Goal: Task Accomplishment & Management: Complete application form

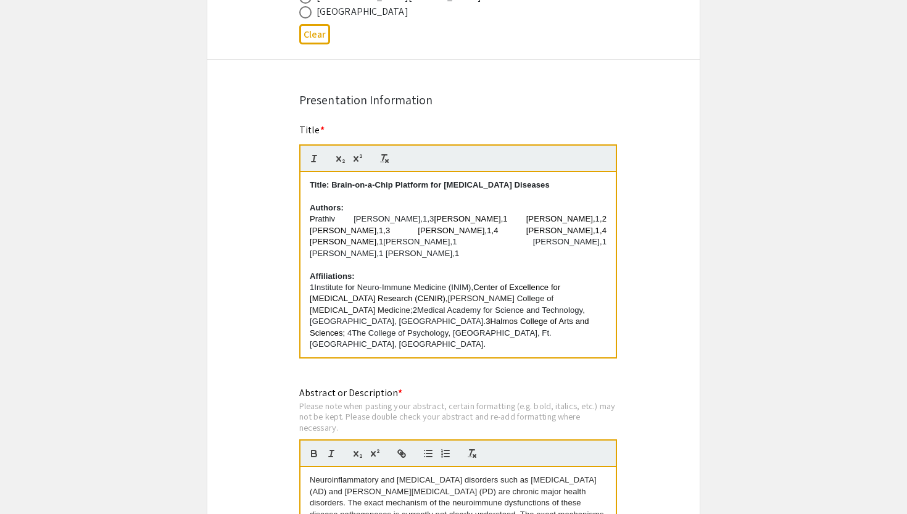
scroll to position [894, 0]
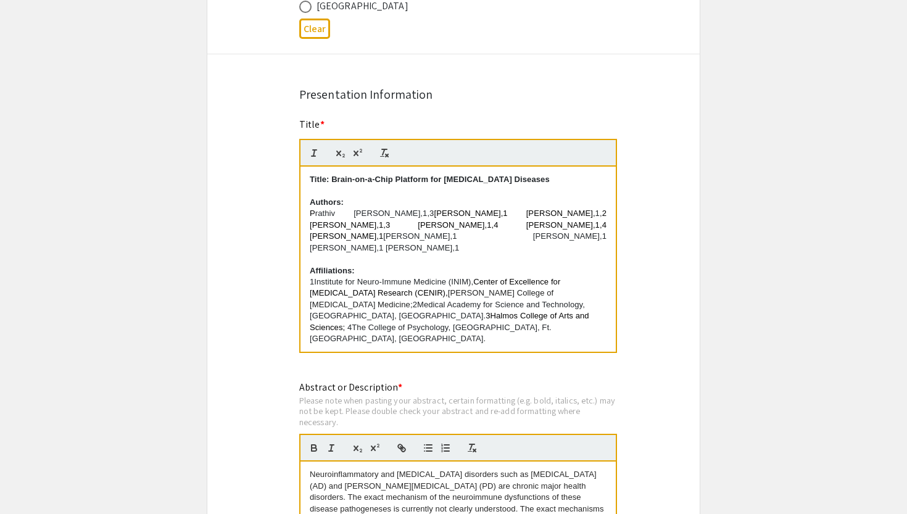
drag, startPoint x: 366, startPoint y: 247, endPoint x: 301, endPoint y: 214, distance: 72.6
click at [301, 214] on div "Title: Brain-on-a-Chip Platform for [MEDICAL_DATA] Diseases Authors: [PERSON_NA…" at bounding box center [457, 259] width 315 height 185
click at [446, 254] on p at bounding box center [458, 259] width 297 height 11
drag, startPoint x: 412, startPoint y: 214, endPoint x: 426, endPoint y: 214, distance: 13.6
click at [426, 214] on p "P rathiv [PERSON_NAME],1,3 [PERSON_NAME],1 [PERSON_NAME], 1, 2 [PERSON_NAME],1,…" at bounding box center [458, 231] width 297 height 46
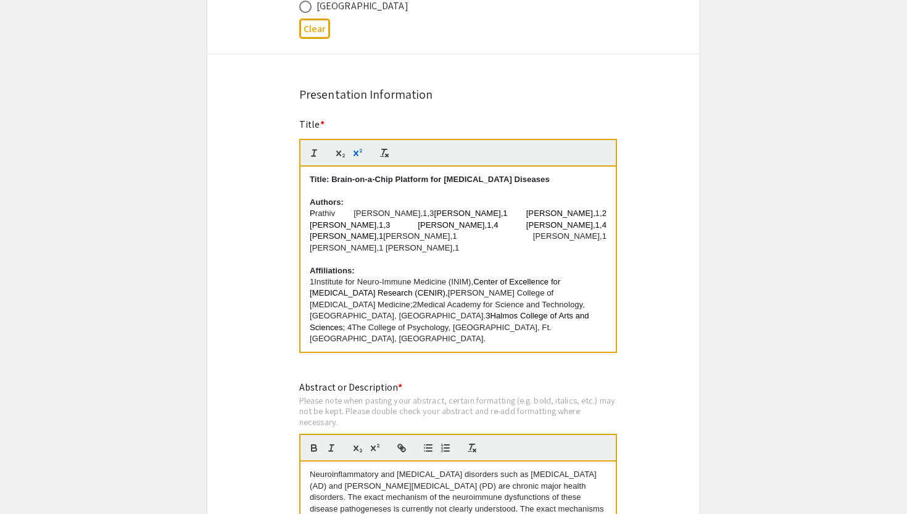
click at [357, 155] on icon "button" at bounding box center [355, 154] width 5 height 6
click at [479, 214] on span "[PERSON_NAME],1 [PERSON_NAME]," at bounding box center [513, 212] width 162 height 9
click at [473, 310] on p "1Institute for Neuro-Immune Medicine (INIM), Center of Excellence for [MEDICAL_…" at bounding box center [458, 310] width 297 height 68
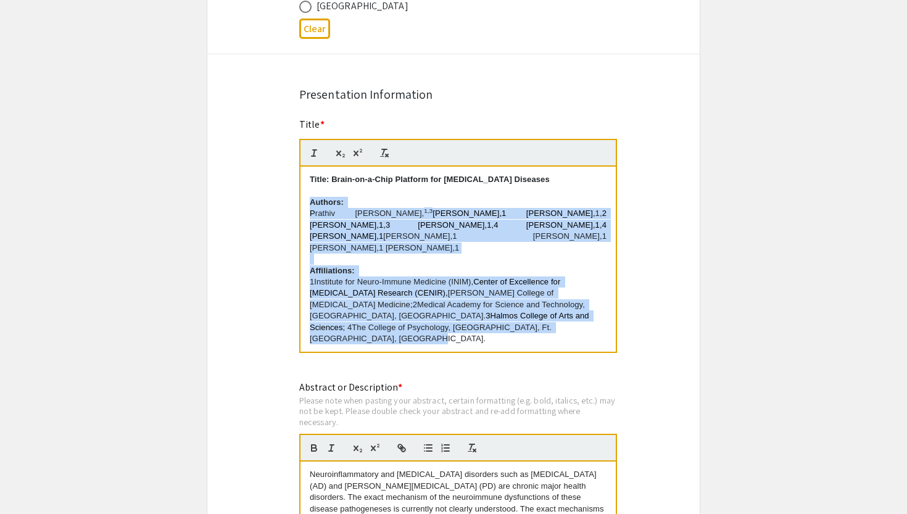
drag, startPoint x: 474, startPoint y: 328, endPoint x: 305, endPoint y: 205, distance: 209.4
click at [305, 205] on div "Title: Brain-on-a-Chip Platform for [MEDICAL_DATA] Diseases Authors: [PERSON_NA…" at bounding box center [457, 259] width 315 height 185
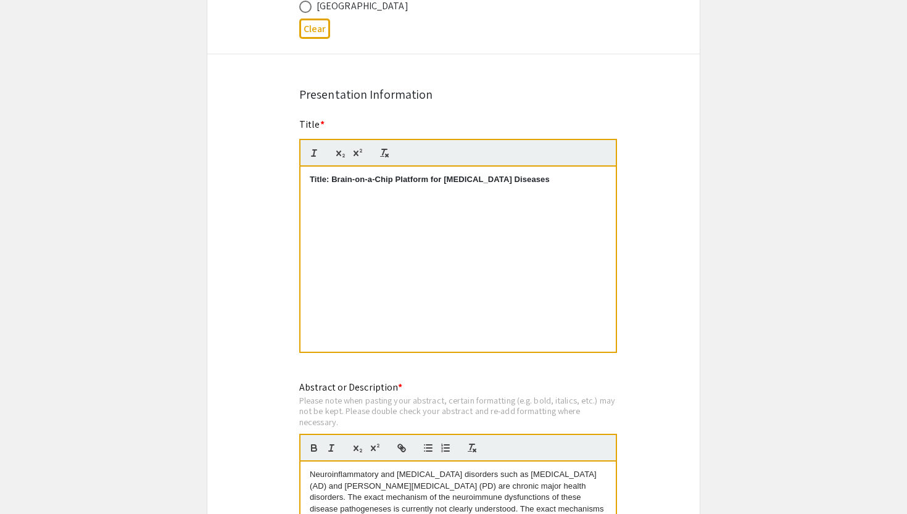
scroll to position [0, 0]
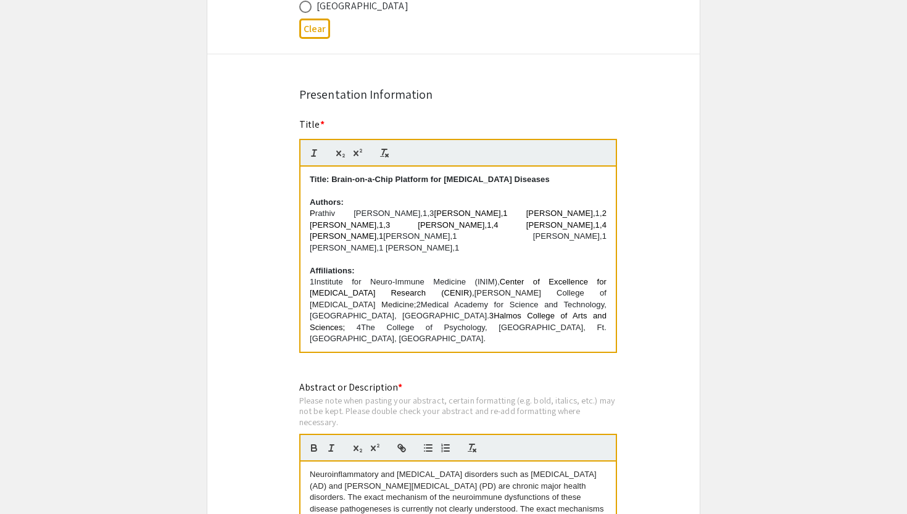
drag, startPoint x: 411, startPoint y: 213, endPoint x: 424, endPoint y: 214, distance: 12.4
click at [424, 214] on p "P rathiv [PERSON_NAME],1,3 [PERSON_NAME],1 [PERSON_NAME], 1, 2 [PERSON_NAME],1,…" at bounding box center [458, 231] width 297 height 46
click at [483, 327] on p "1Institute for Neuro-Immune Medicine (INIM), Center of Excellence for [MEDICAL_…" at bounding box center [458, 310] width 297 height 68
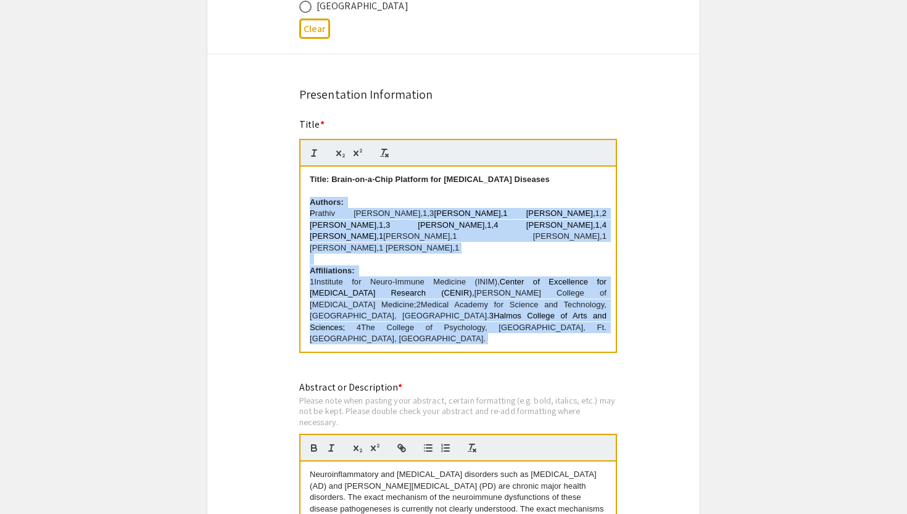
drag, startPoint x: 483, startPoint y: 327, endPoint x: 308, endPoint y: 202, distance: 214.8
click at [308, 202] on div "Title: Brain-on-a-Chip Platform for [MEDICAL_DATA] Diseases Authors: [PERSON_NA…" at bounding box center [457, 259] width 315 height 185
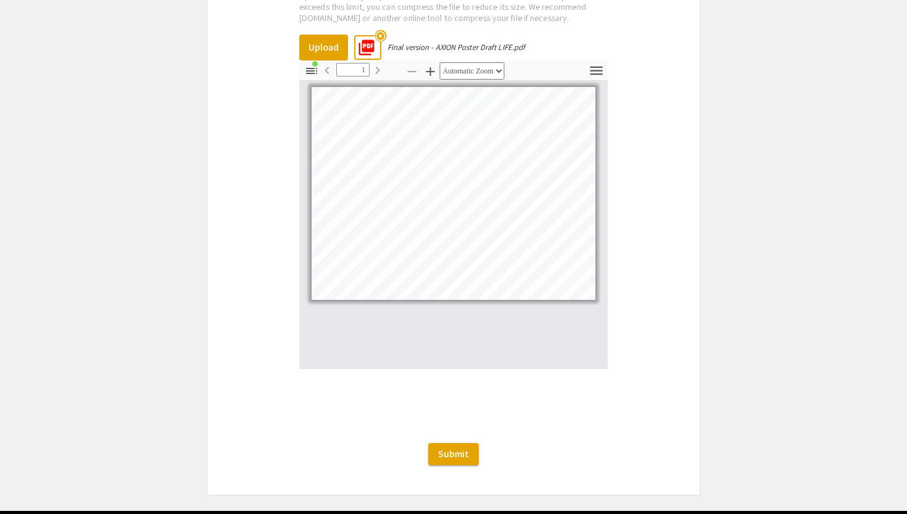
scroll to position [2258, 0]
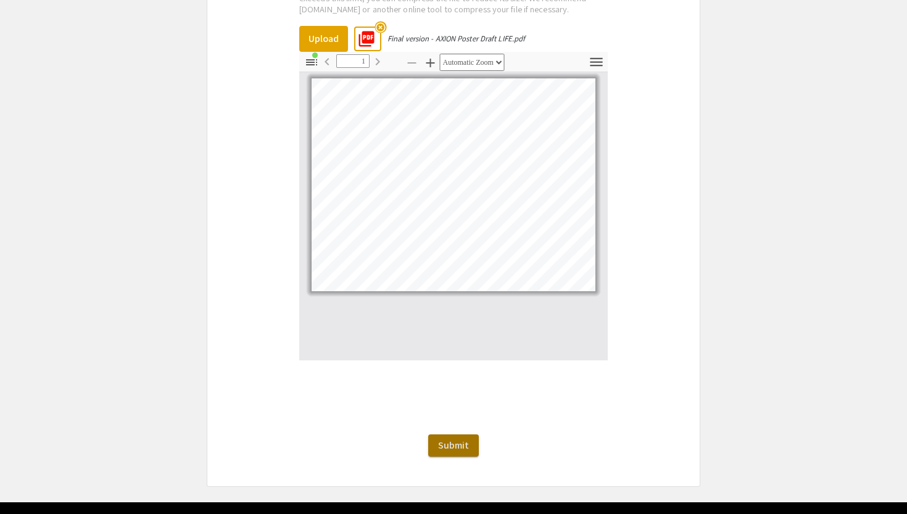
click at [471, 440] on button "Submit" at bounding box center [453, 445] width 51 height 22
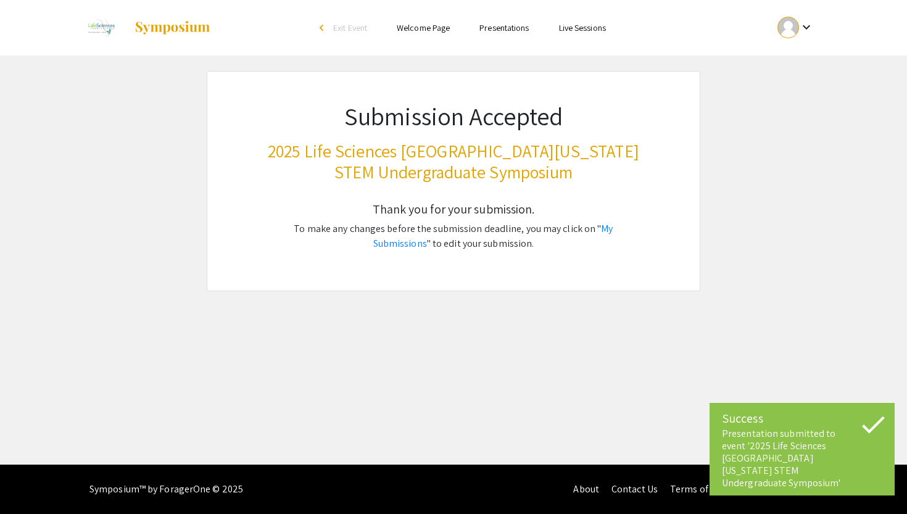
scroll to position [0, 0]
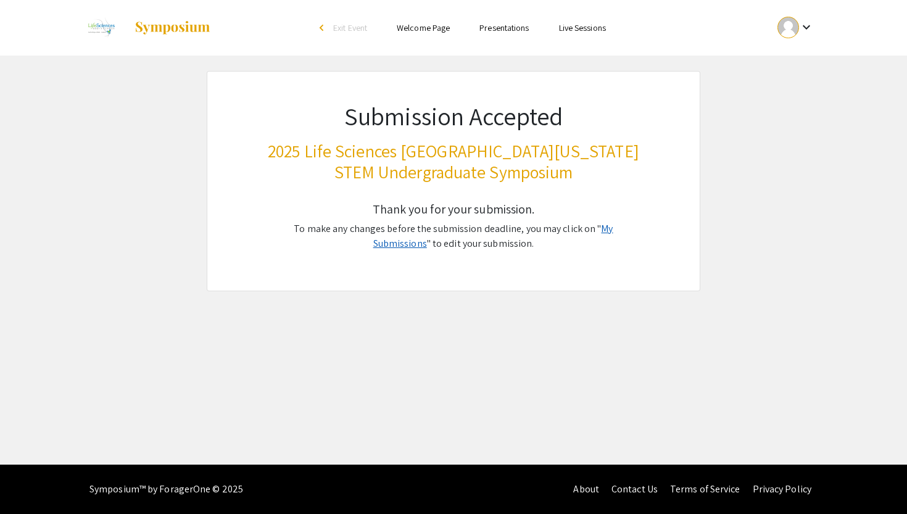
click at [592, 226] on link "My Submissions" at bounding box center [493, 236] width 240 height 28
